Goal: Transaction & Acquisition: Book appointment/travel/reservation

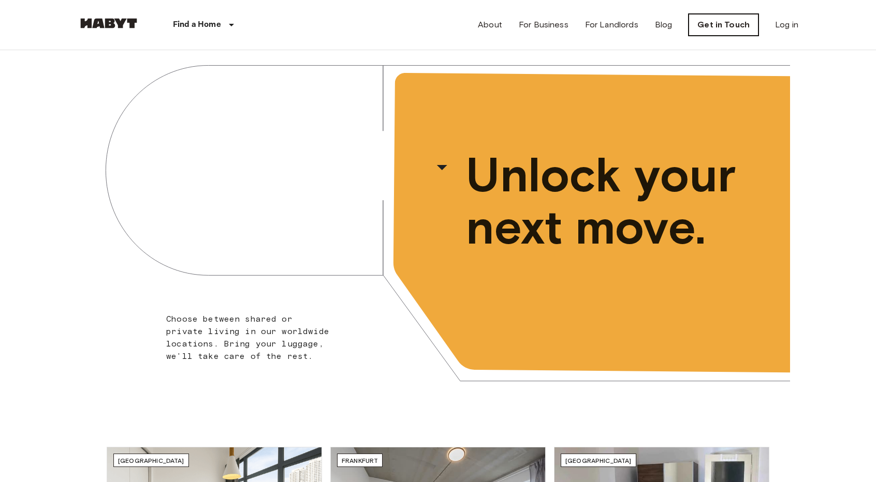
click at [733, 20] on link "Get in Touch" at bounding box center [723, 25] width 70 height 22
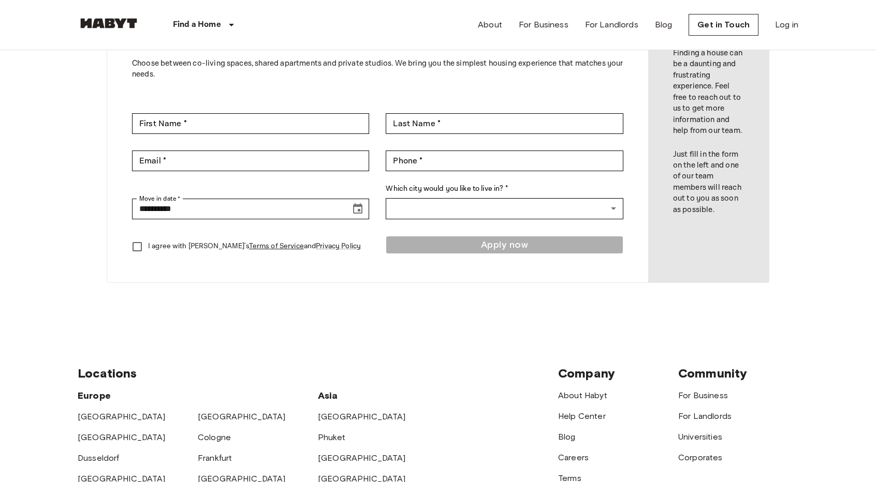
scroll to position [51, 0]
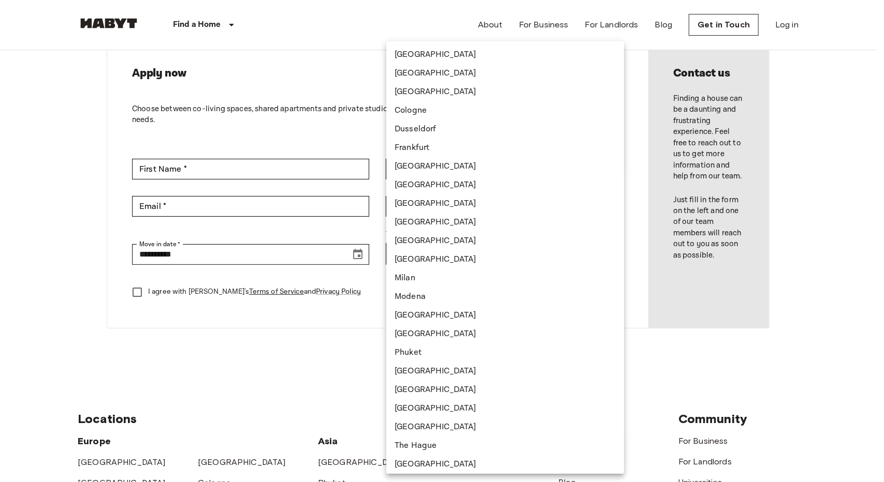
click at [516, 256] on body "**********" at bounding box center [442, 393] width 884 height 888
click at [20, 190] on div at bounding box center [442, 241] width 884 height 482
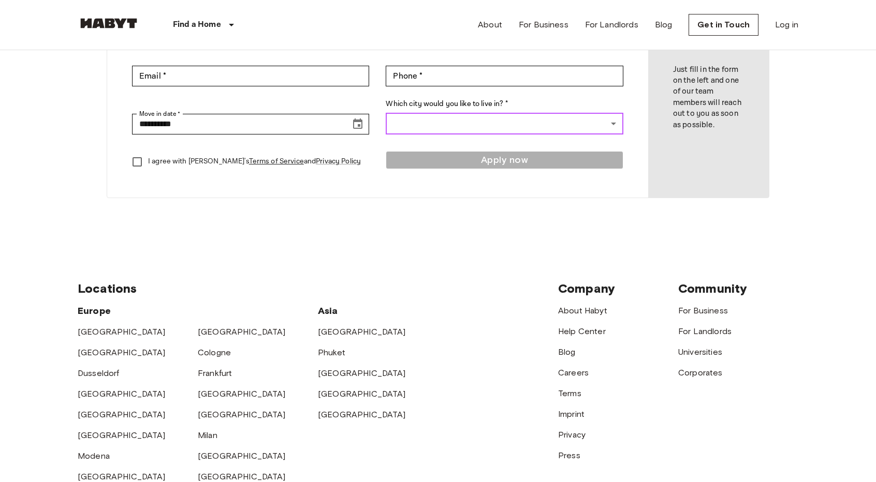
scroll to position [0, 0]
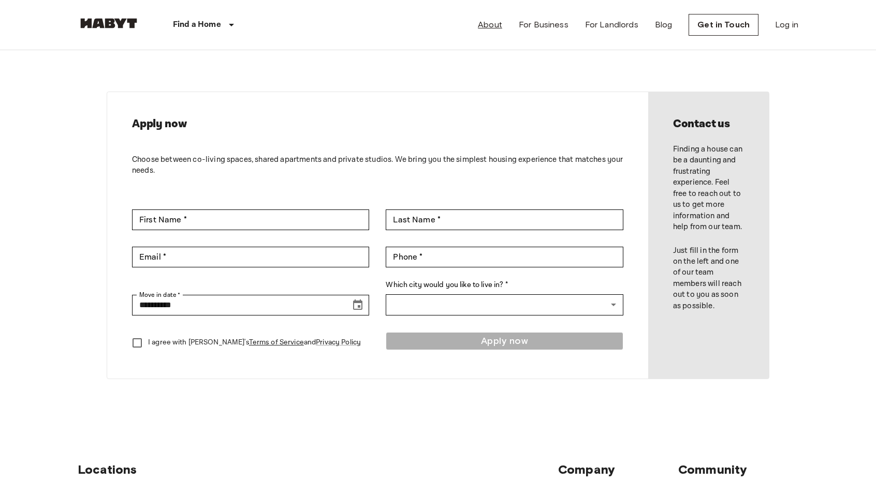
click at [499, 24] on link "About" at bounding box center [490, 25] width 24 height 12
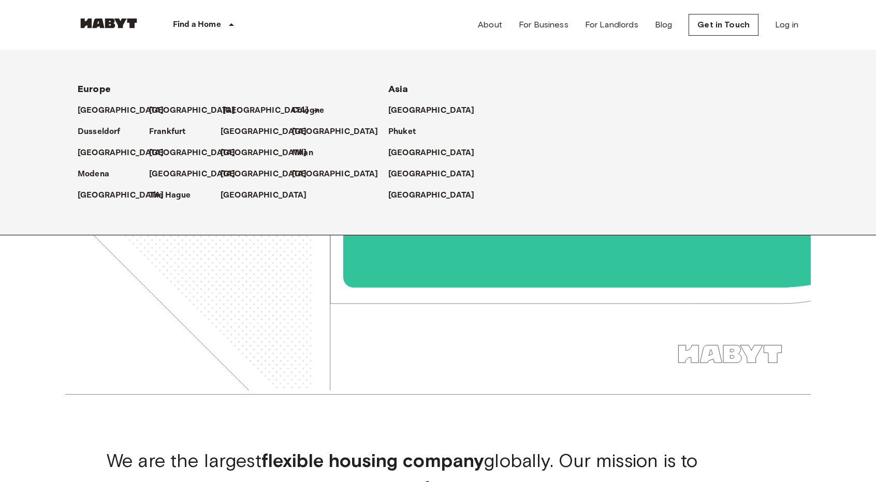
click at [235, 109] on p "[GEOGRAPHIC_DATA]" at bounding box center [266, 111] width 86 height 12
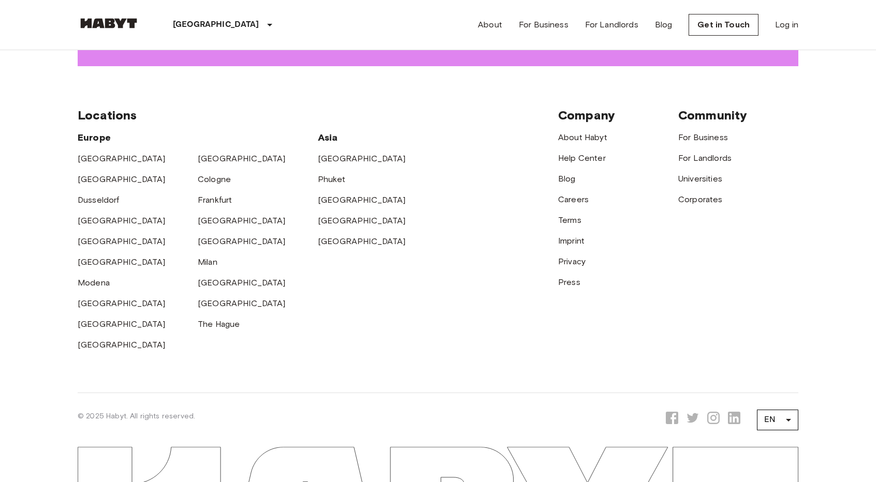
scroll to position [1673, 0]
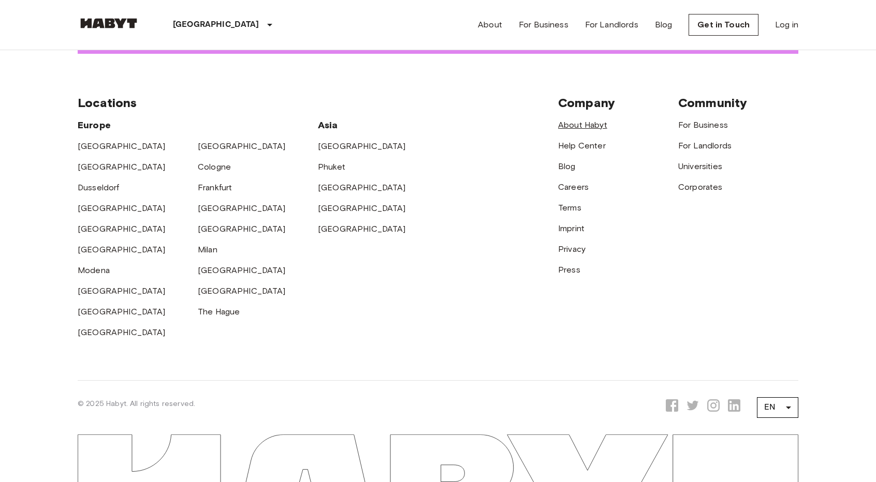
click at [579, 120] on link "About Habyt" at bounding box center [582, 125] width 49 height 10
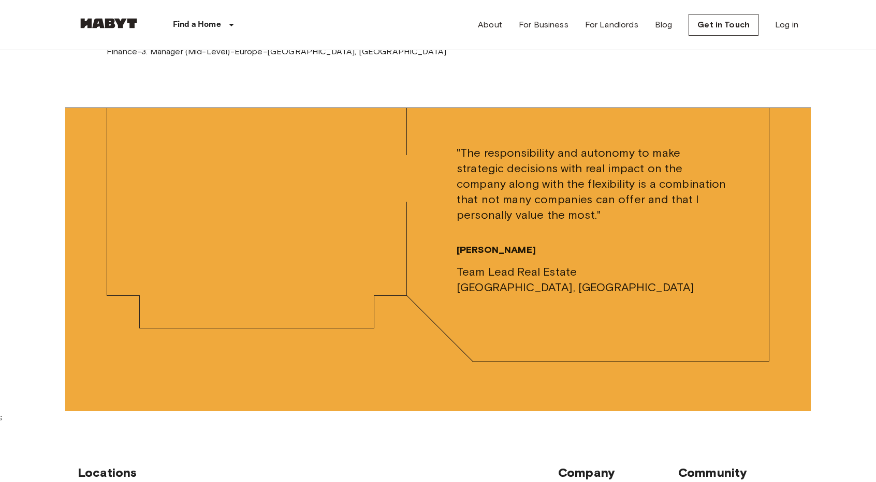
scroll to position [3318, 0]
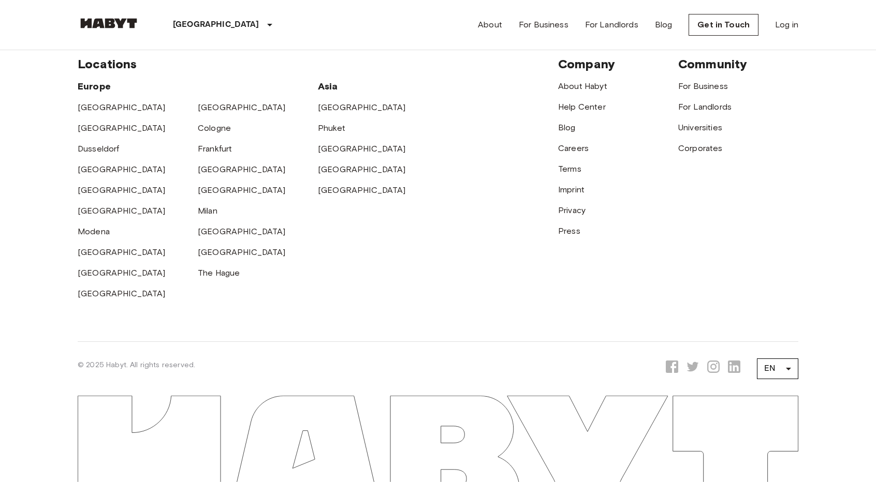
scroll to position [1673, 0]
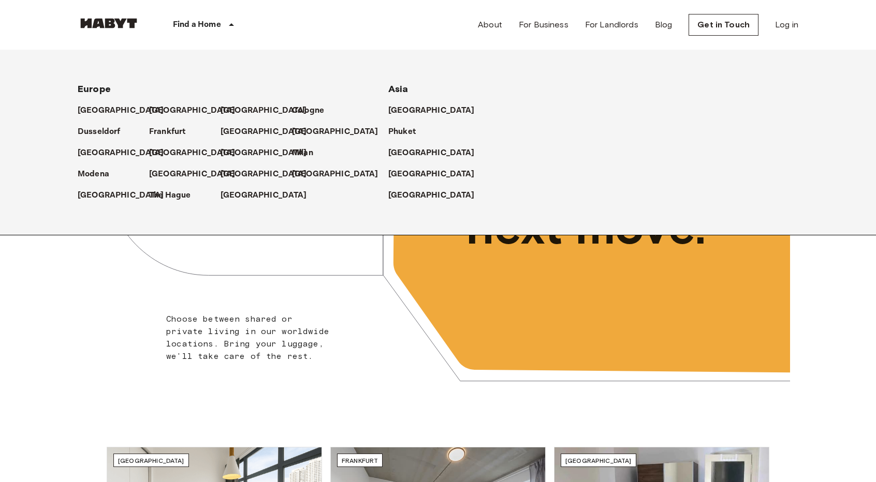
click at [204, 21] on p "Find a Home" at bounding box center [197, 25] width 48 height 12
click at [238, 111] on p "[GEOGRAPHIC_DATA]" at bounding box center [266, 111] width 86 height 12
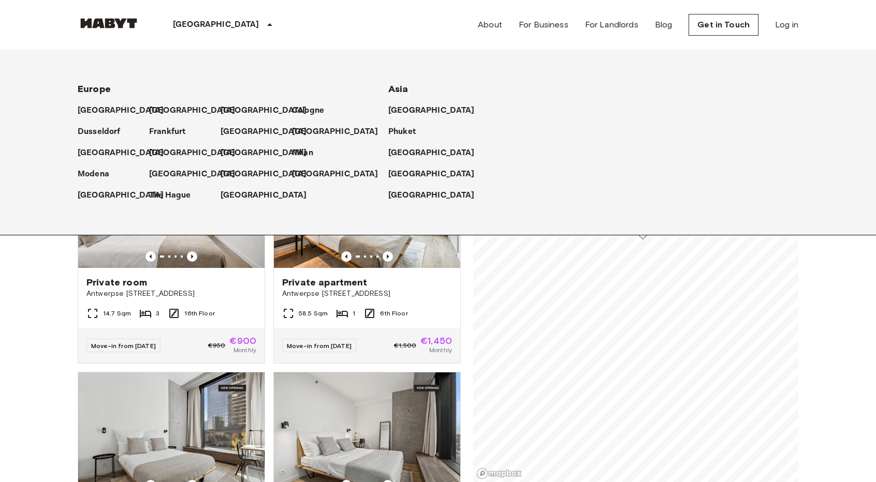
click at [240, 105] on p "[GEOGRAPHIC_DATA]" at bounding box center [266, 111] width 86 height 12
click at [240, 110] on p "[GEOGRAPHIC_DATA]" at bounding box center [266, 111] width 86 height 12
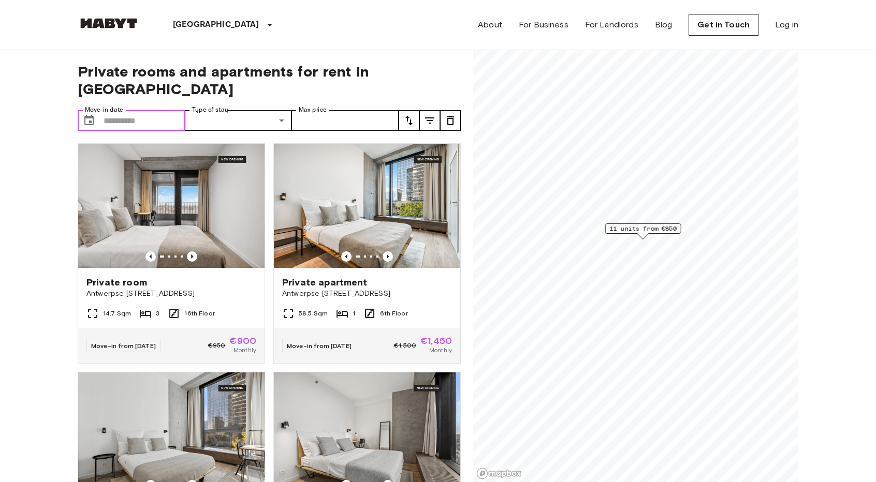
click at [150, 110] on input "Move-in date" at bounding box center [144, 120] width 81 height 21
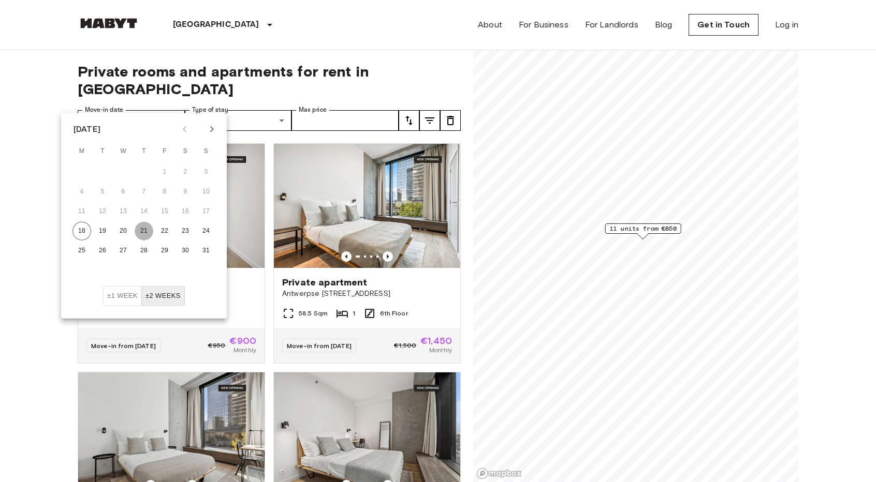
click at [140, 228] on button "21" at bounding box center [144, 231] width 19 height 19
type input "**********"
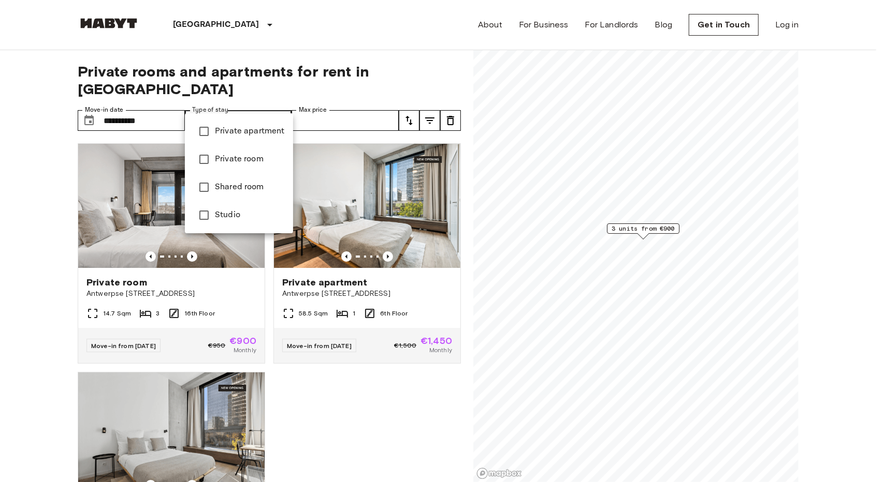
click at [244, 128] on span "Private apartment" at bounding box center [250, 131] width 70 height 12
type input "**********"
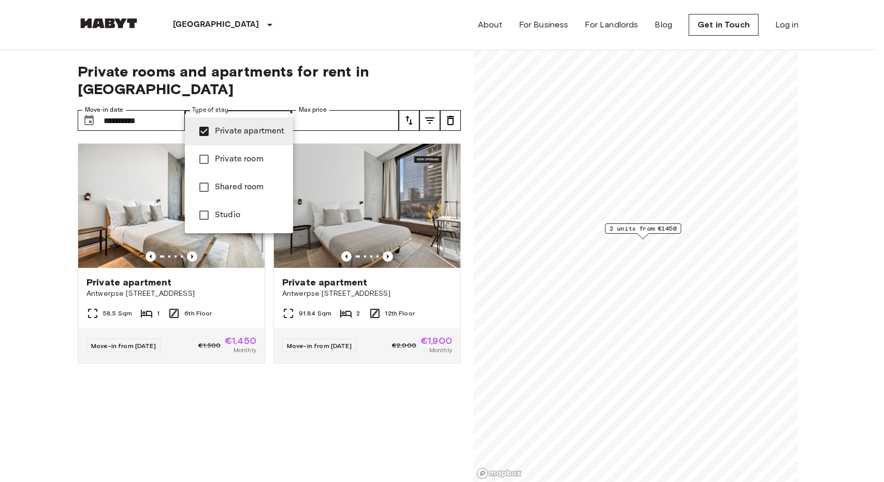
click at [315, 435] on div at bounding box center [442, 241] width 884 height 482
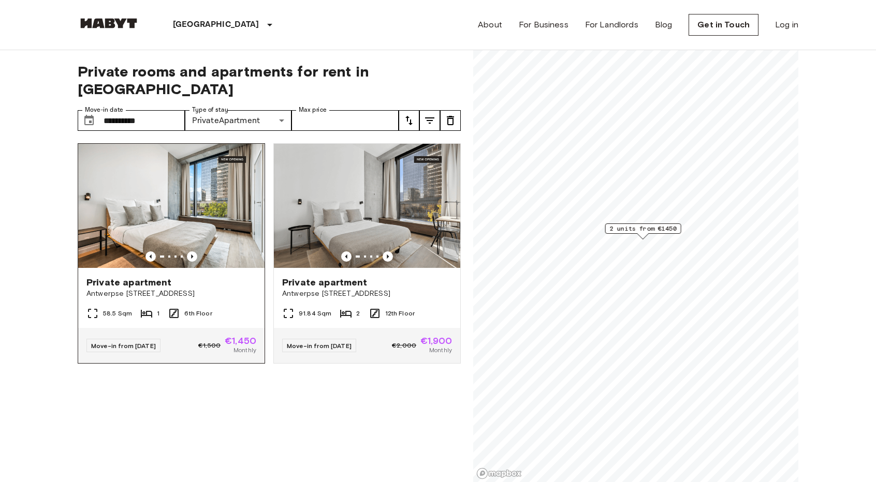
click at [123, 276] on span "Private apartment" at bounding box center [128, 282] width 85 height 12
click at [154, 110] on input "**********" at bounding box center [144, 120] width 81 height 21
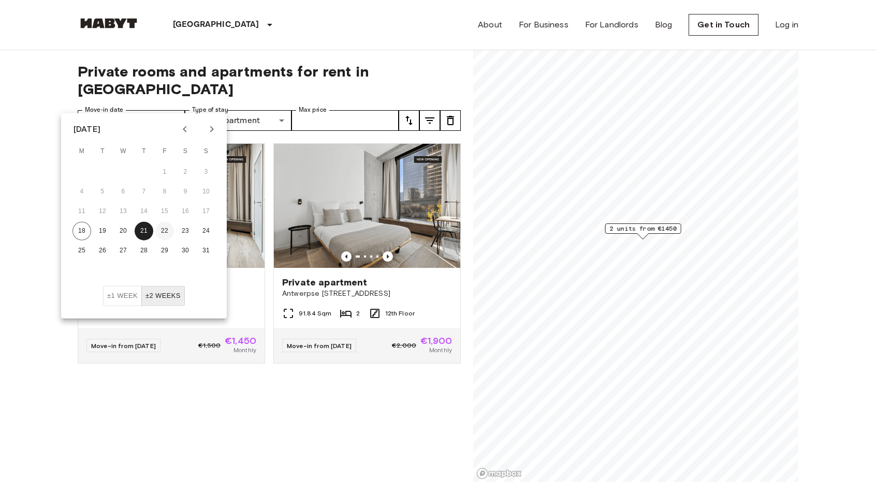
click at [166, 229] on button "22" at bounding box center [164, 231] width 19 height 19
type input "**********"
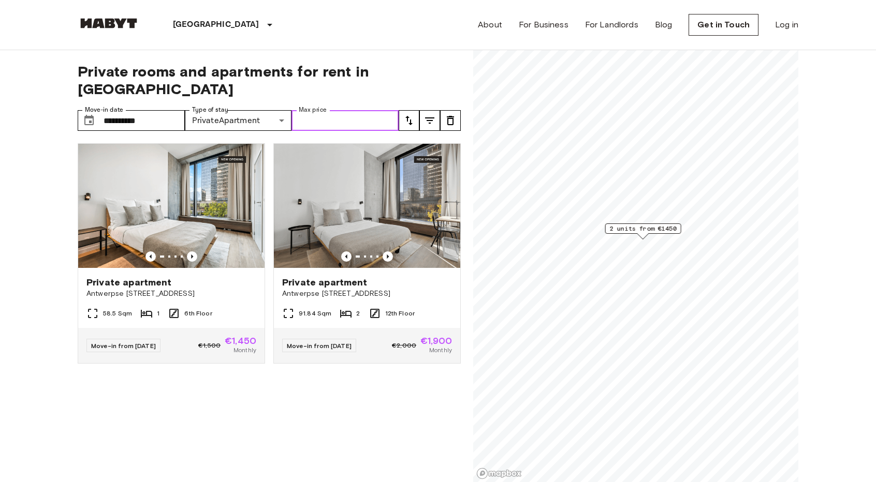
click at [347, 110] on input "Max price" at bounding box center [344, 120] width 107 height 21
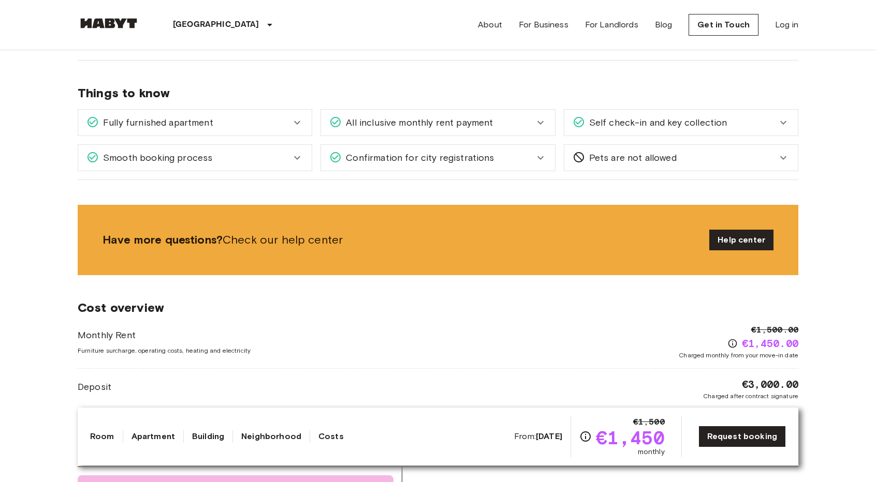
scroll to position [1084, 0]
